Goal: Task Accomplishment & Management: Manage account settings

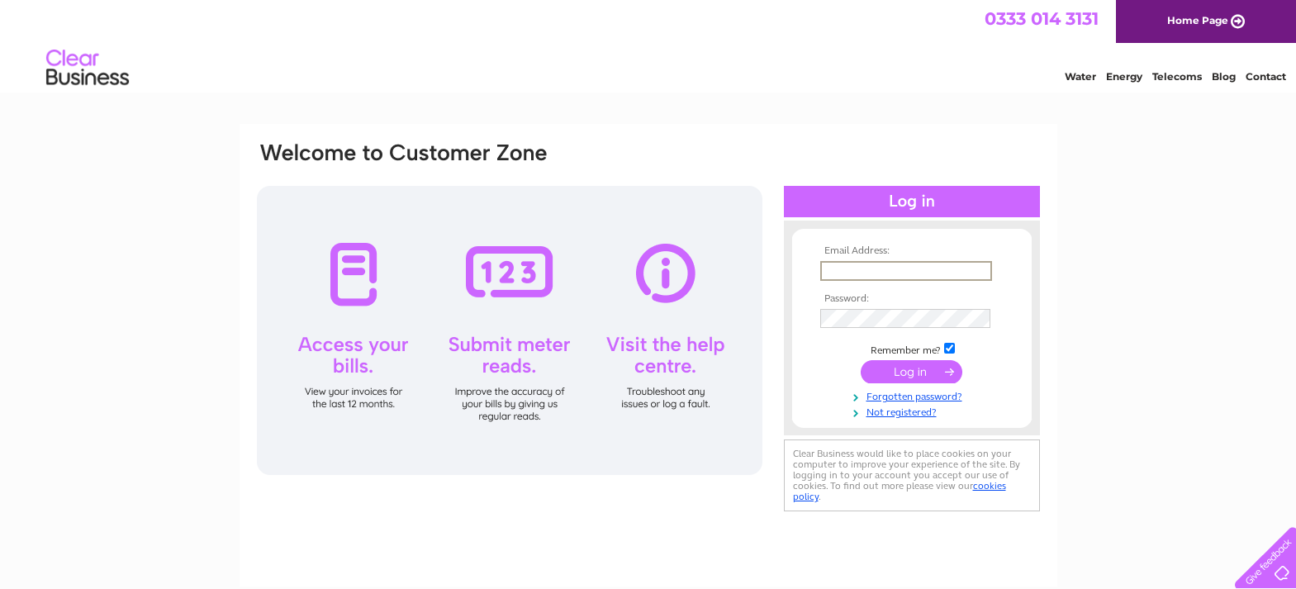
type input "[EMAIL_ADDRESS][DOMAIN_NAME]"
click at [884, 370] on input "submit" at bounding box center [911, 371] width 102 height 23
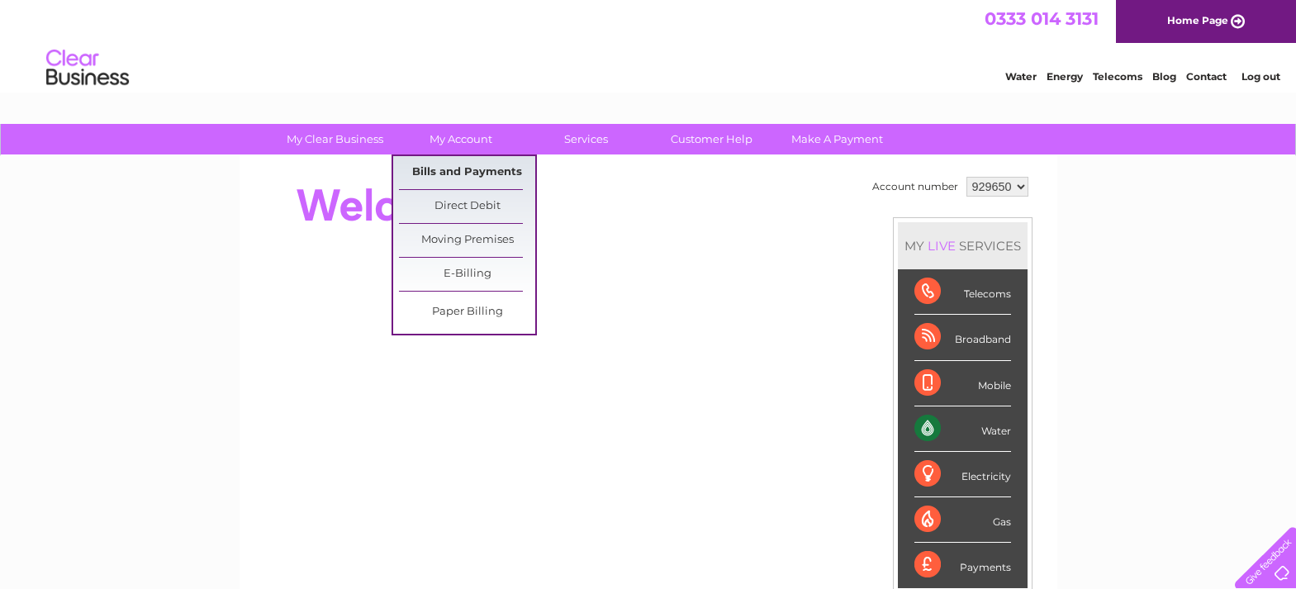
click at [472, 171] on link "Bills and Payments" at bounding box center [467, 172] width 136 height 33
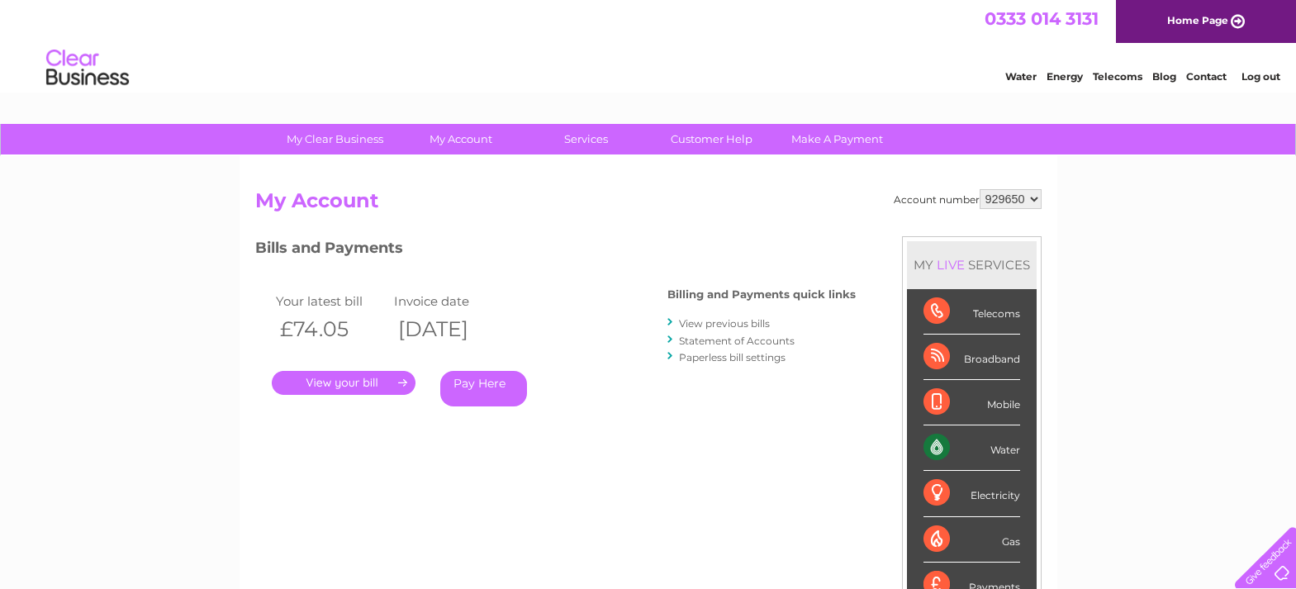
click at [405, 378] on link "." at bounding box center [344, 383] width 144 height 24
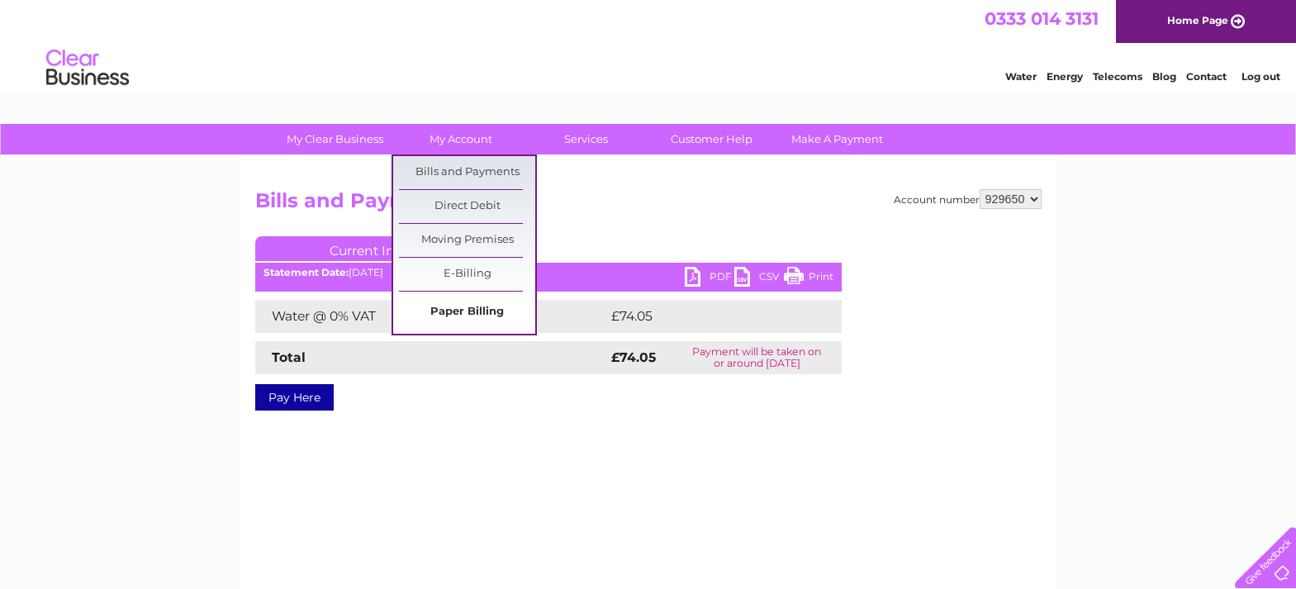
click at [455, 310] on link "Paper Billing" at bounding box center [467, 312] width 136 height 33
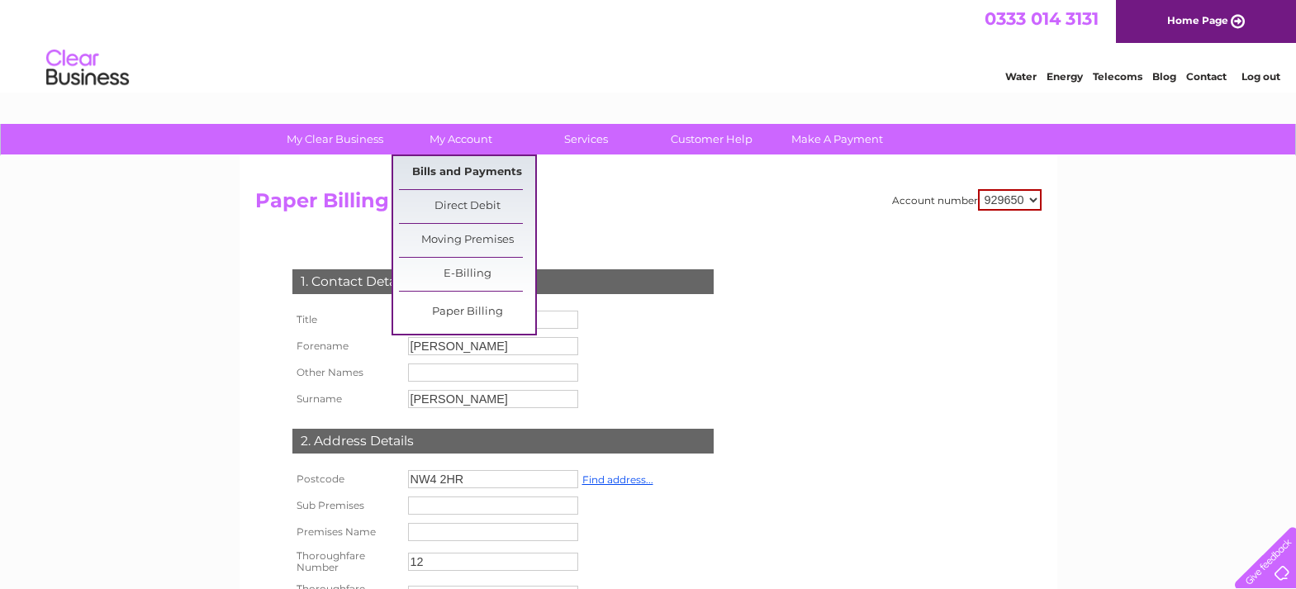
click at [459, 171] on link "Bills and Payments" at bounding box center [467, 172] width 136 height 33
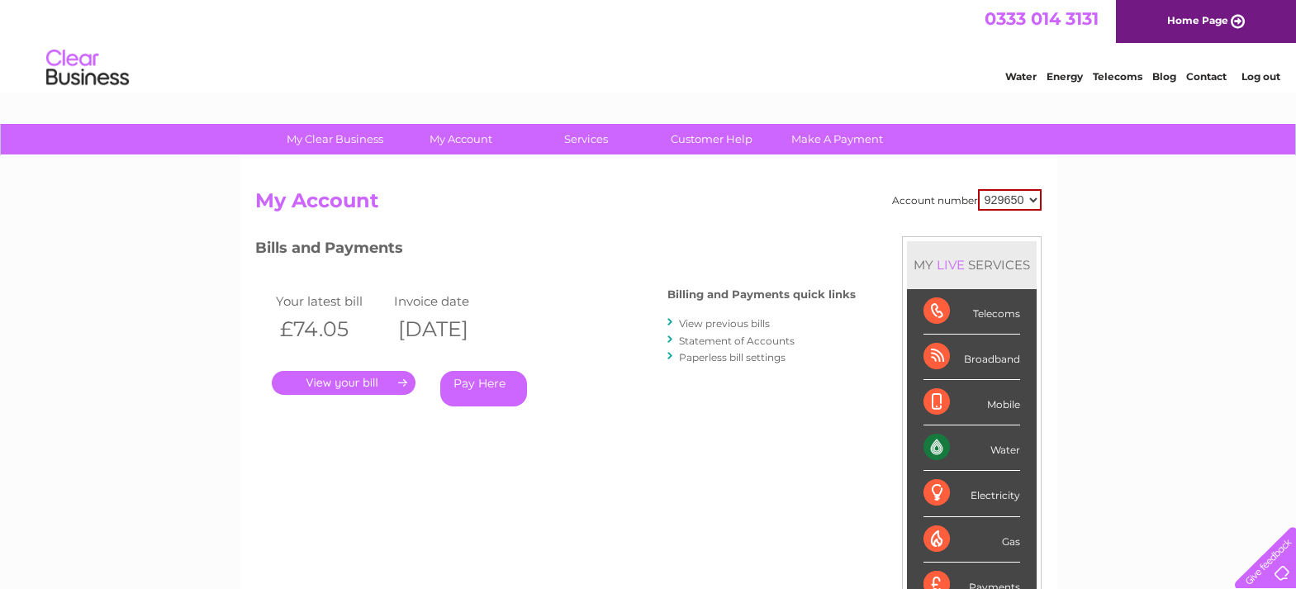
click at [711, 321] on link "View previous bills" at bounding box center [724, 323] width 91 height 12
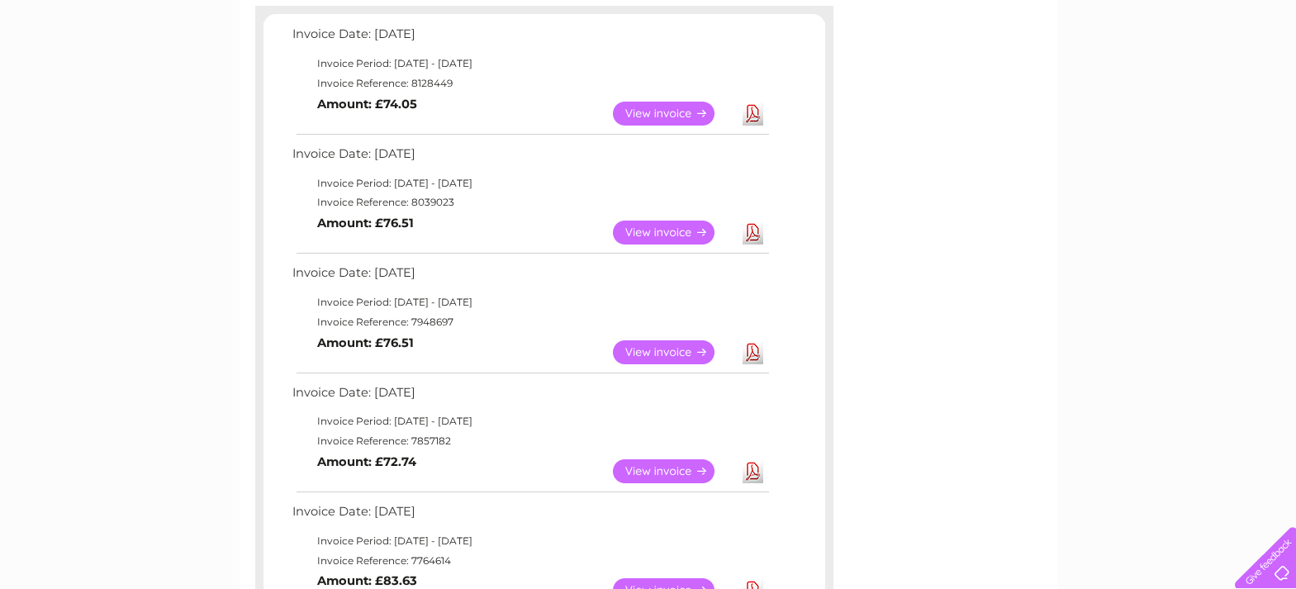
scroll to position [287, 0]
click at [658, 459] on link "View" at bounding box center [673, 470] width 121 height 24
click at [662, 339] on link "View" at bounding box center [673, 351] width 121 height 24
click at [655, 222] on link "View" at bounding box center [673, 232] width 121 height 24
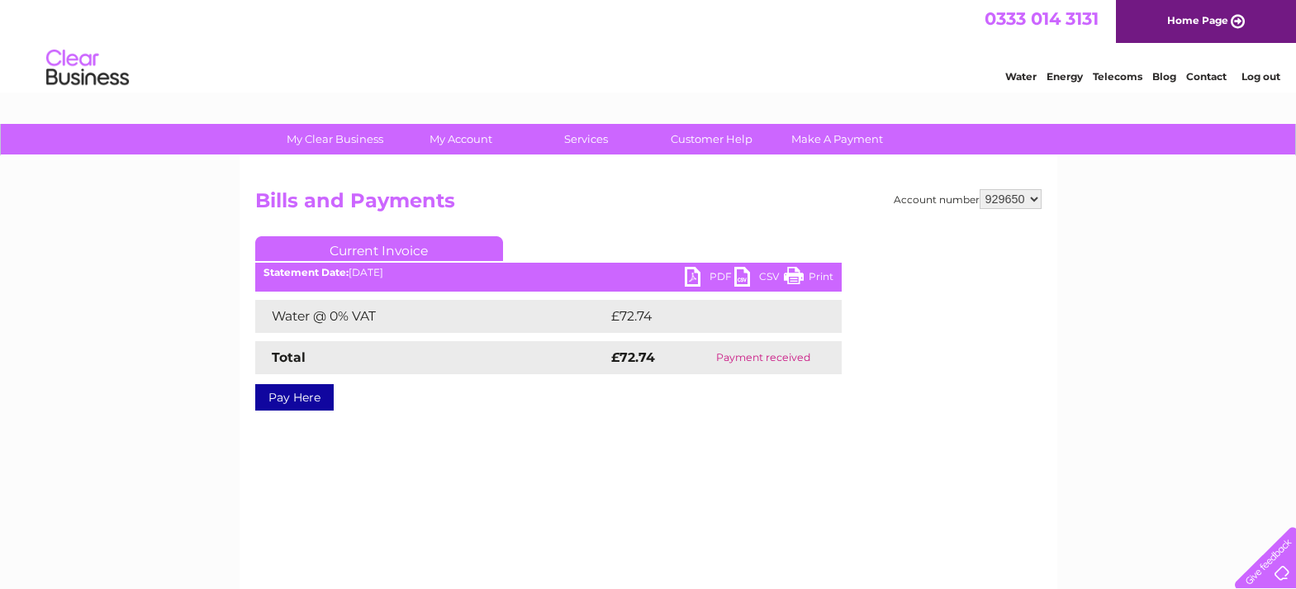
click at [793, 276] on link "Print" at bounding box center [809, 279] width 50 height 24
click at [690, 276] on link "PDF" at bounding box center [710, 279] width 50 height 24
click at [694, 277] on link "PDF" at bounding box center [710, 279] width 50 height 24
click at [690, 277] on link "PDF" at bounding box center [710, 279] width 50 height 24
click at [1249, 74] on link "Log out" at bounding box center [1260, 76] width 39 height 12
